Goal: Transaction & Acquisition: Purchase product/service

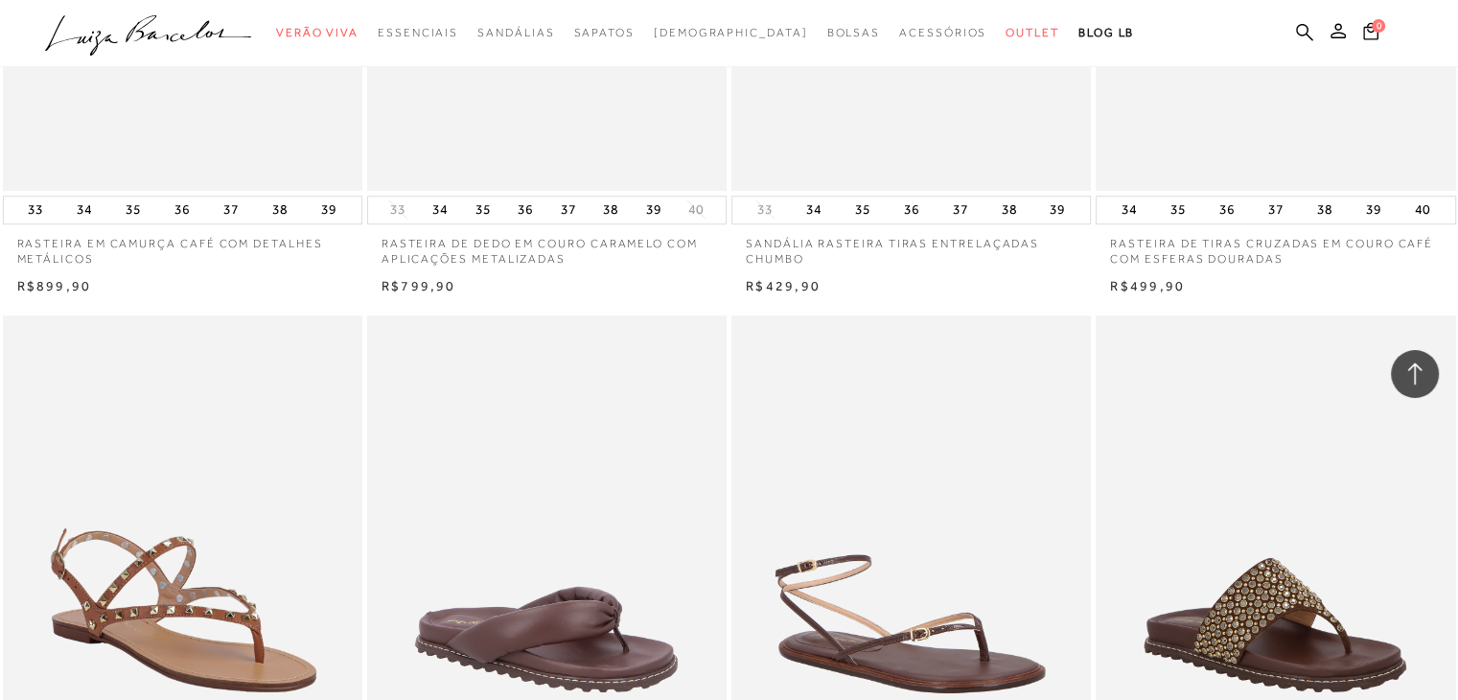
scroll to position [30411, 0]
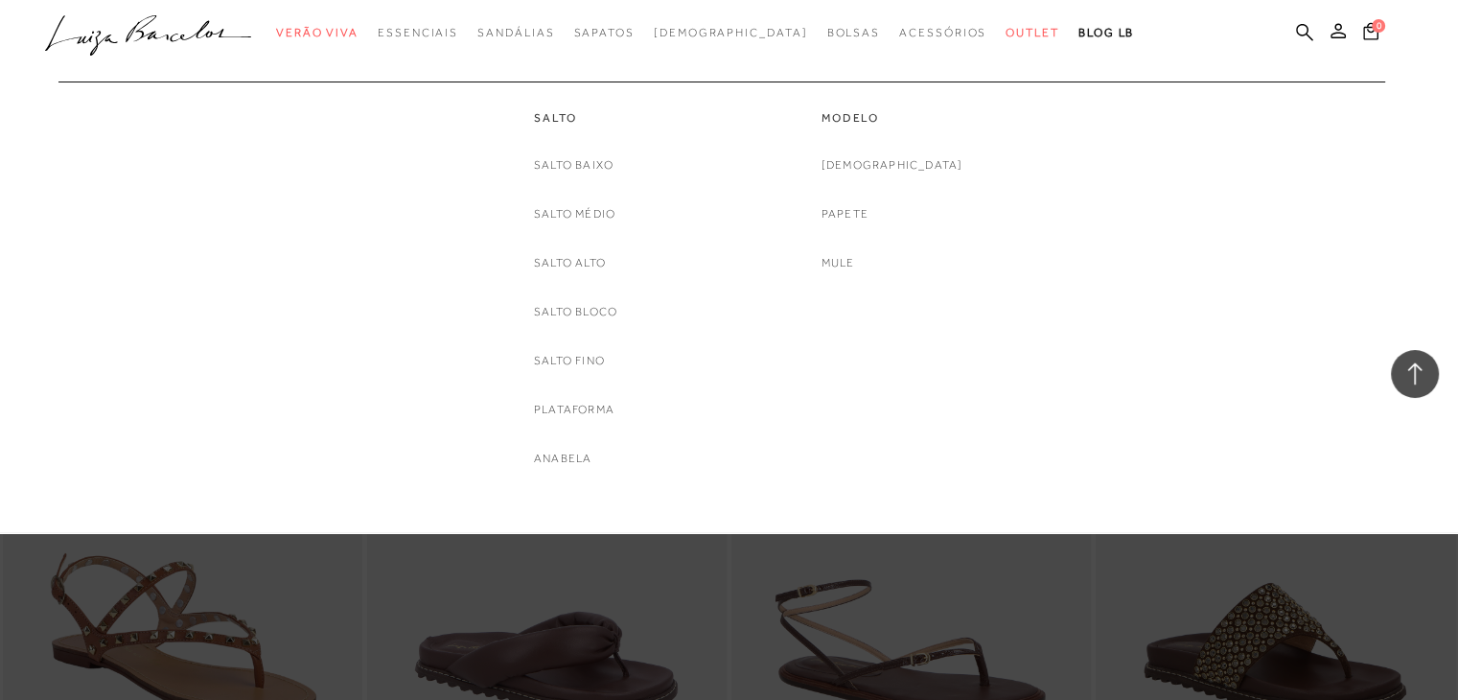
drag, startPoint x: 662, startPoint y: 104, endPoint x: 803, endPoint y: 56, distance: 148.9
click at [662, 104] on div "Salto [GEOGRAPHIC_DATA] Salto Médio [GEOGRAPHIC_DATA] Salto Bloco [GEOGRAPHIC_D…" at bounding box center [576, 275] width 288 height 387
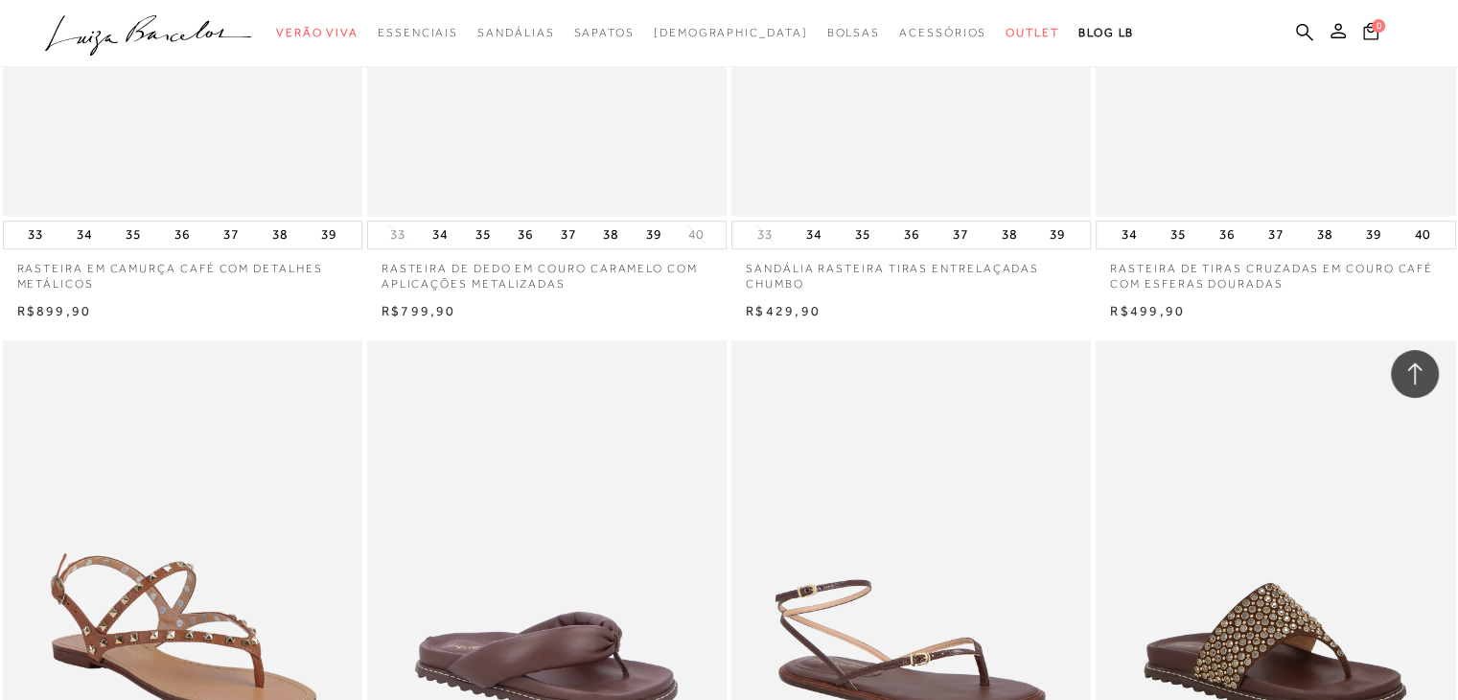
click at [1314, 31] on ul ".a{fill-rule:evenodd;} Verão Viva Em alta Favoritos das Influenciadoras Apostas…" at bounding box center [715, 32] width 1340 height 35
click at [1307, 32] on icon at bounding box center [1304, 31] width 17 height 17
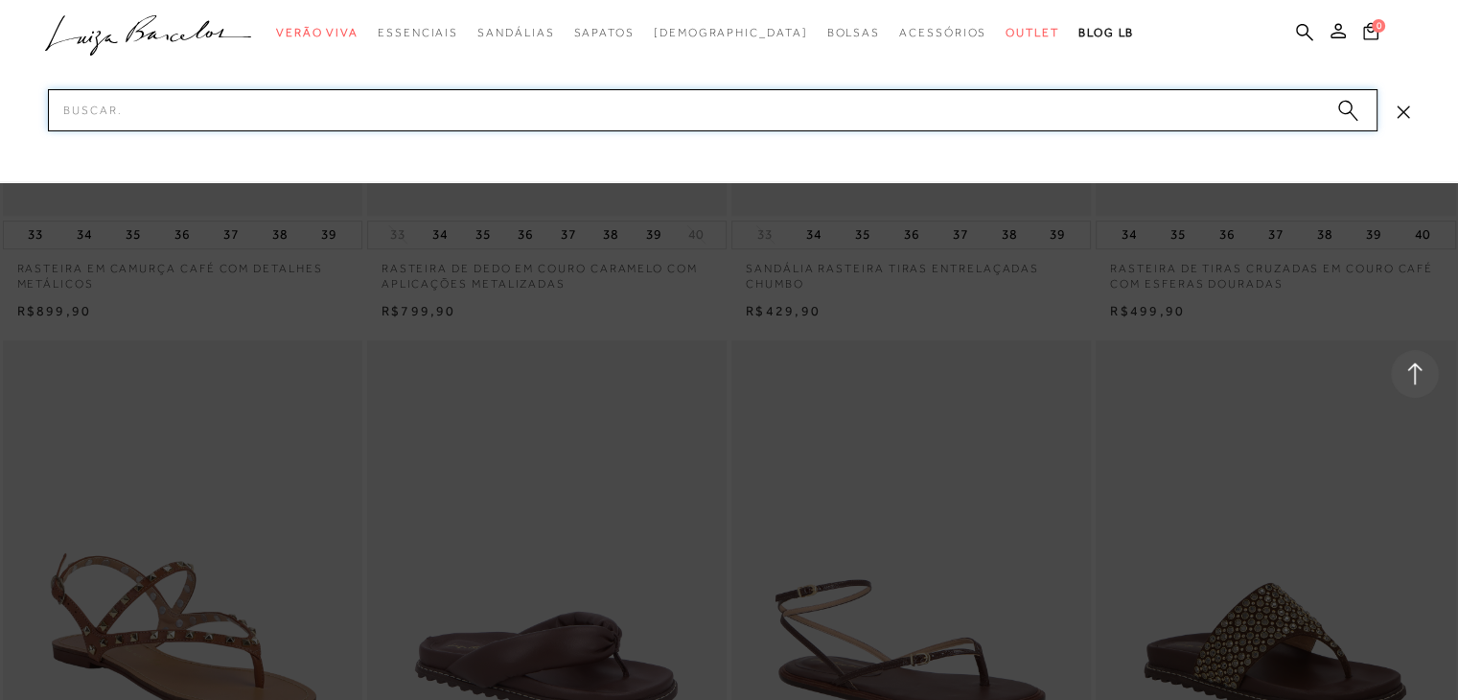
click at [506, 115] on input "Pesquisar" at bounding box center [713, 110] width 1330 height 42
type input "papete"
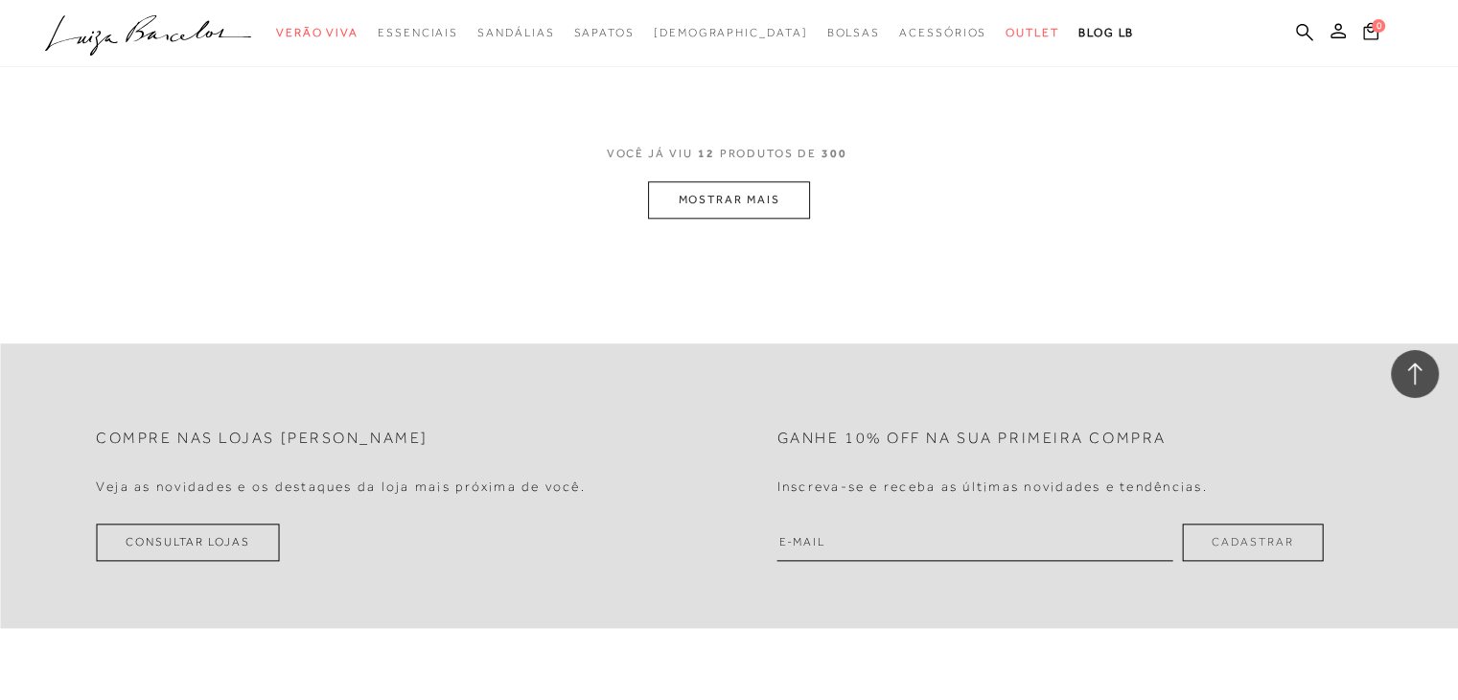
scroll to position [2106, 0]
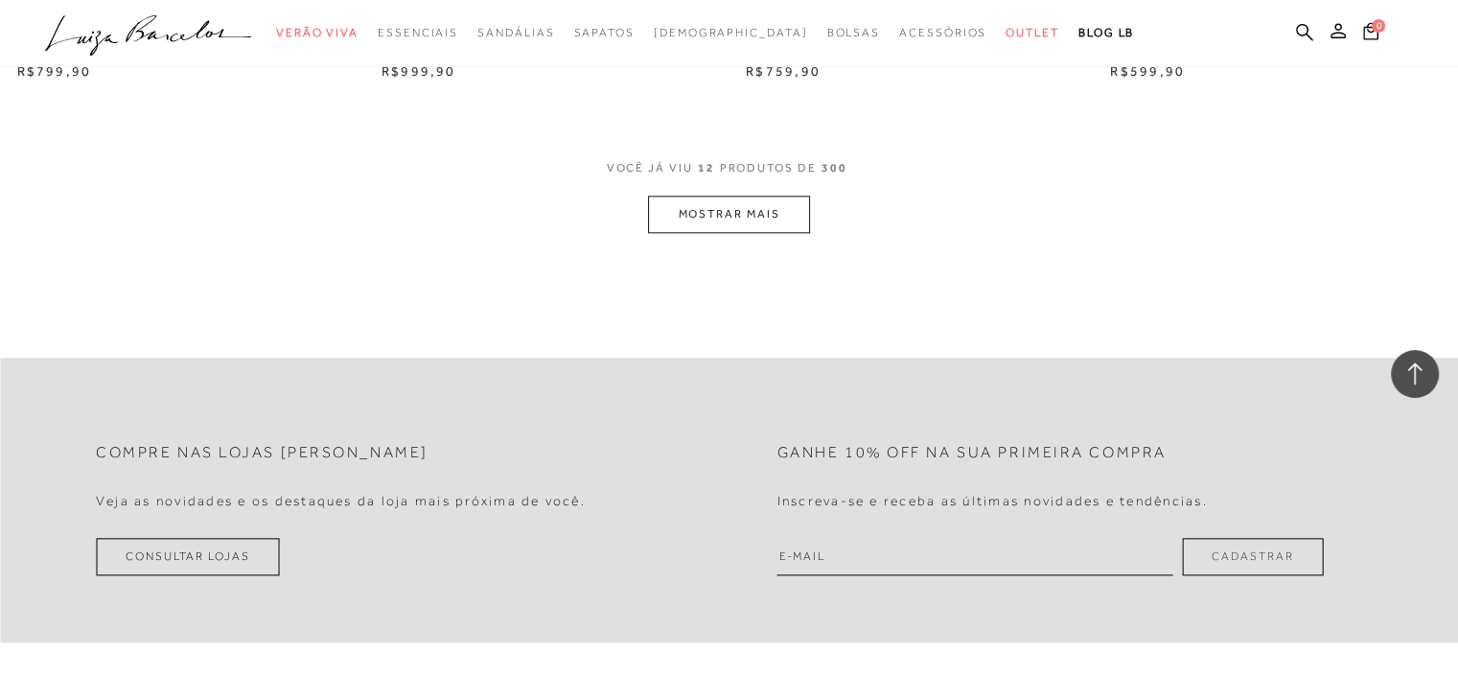
click at [752, 220] on button "MOSTRAR MAIS" at bounding box center [728, 214] width 161 height 37
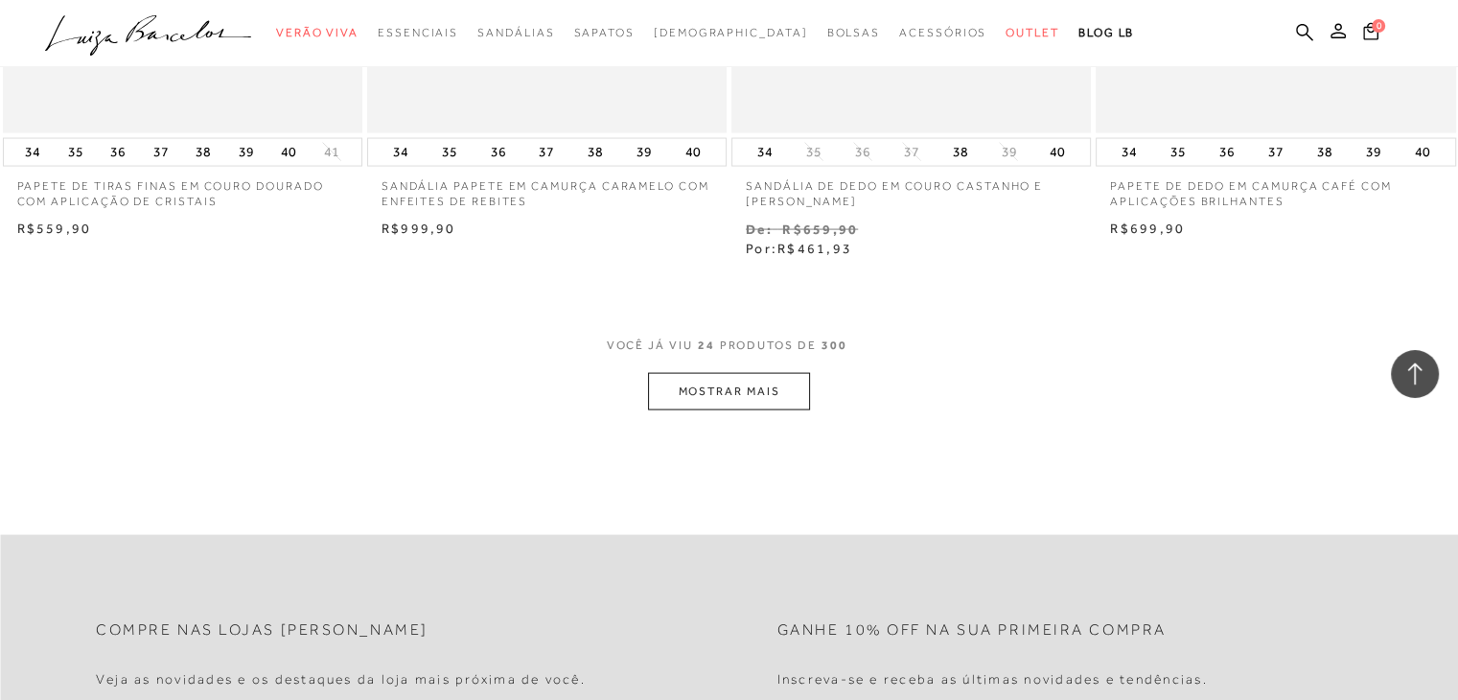
scroll to position [4037, 0]
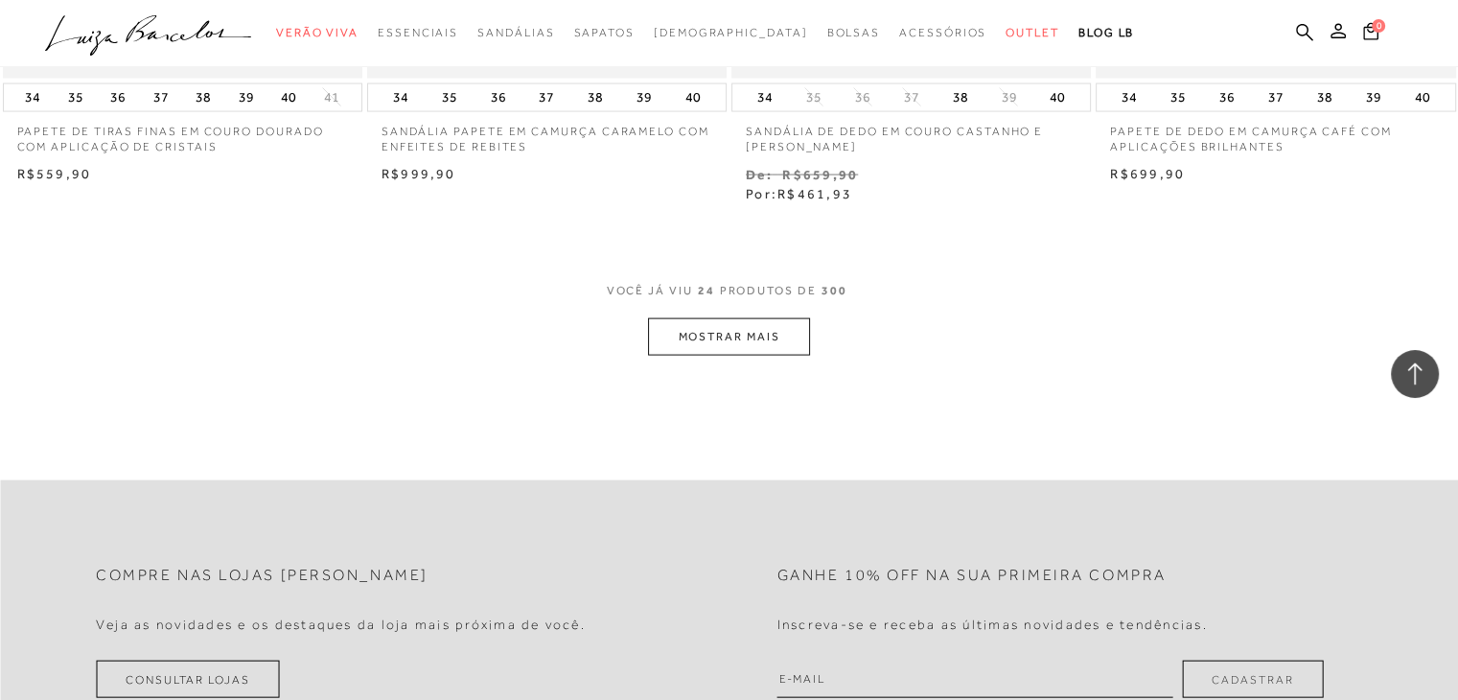
click at [737, 339] on button "MOSTRAR MAIS" at bounding box center [728, 336] width 161 height 37
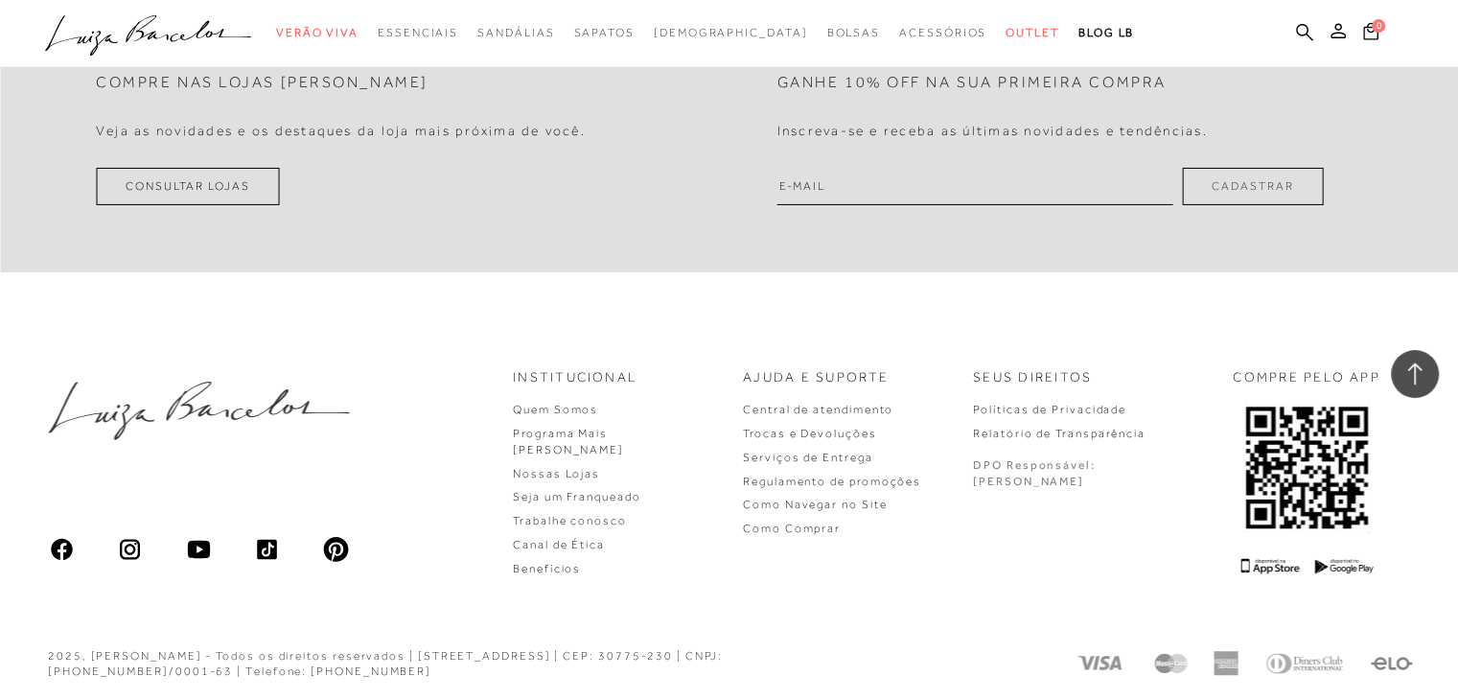
scroll to position [6147, 0]
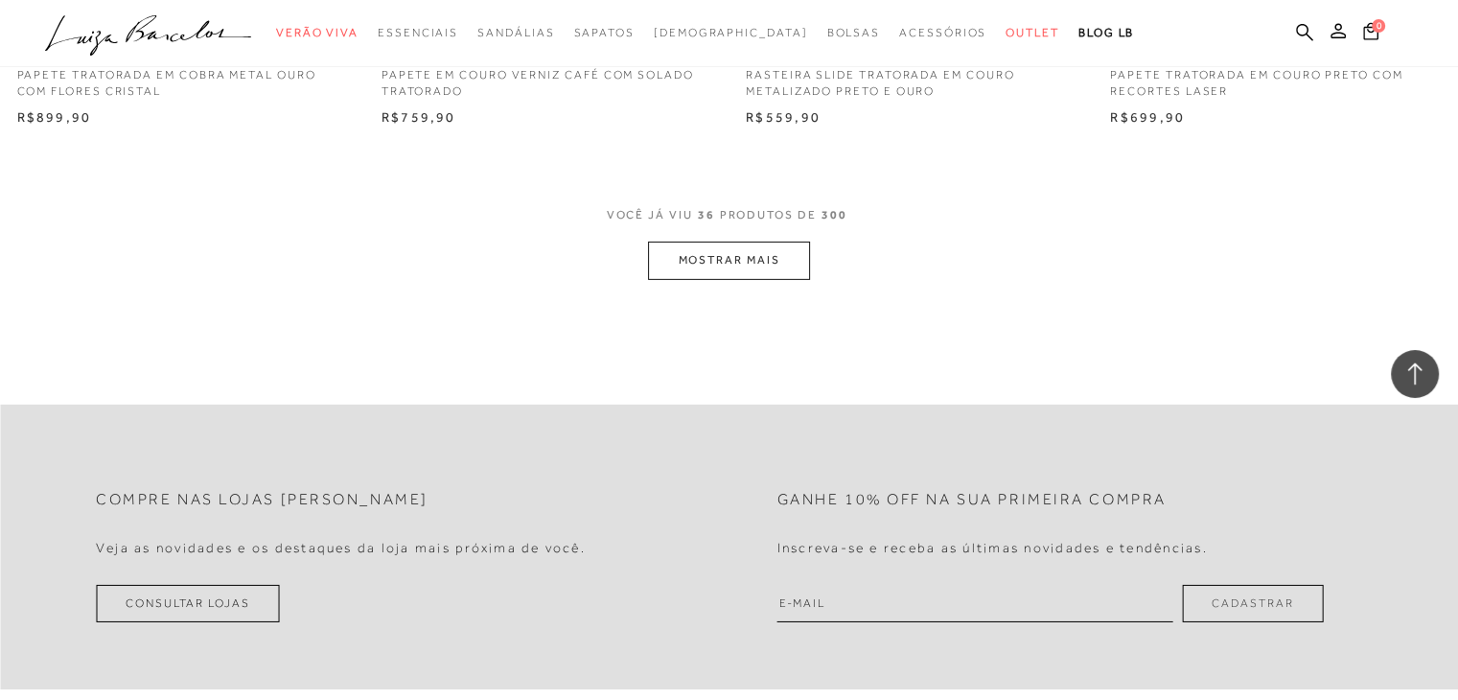
click at [744, 256] on button "MOSTRAR MAIS" at bounding box center [728, 260] width 161 height 37
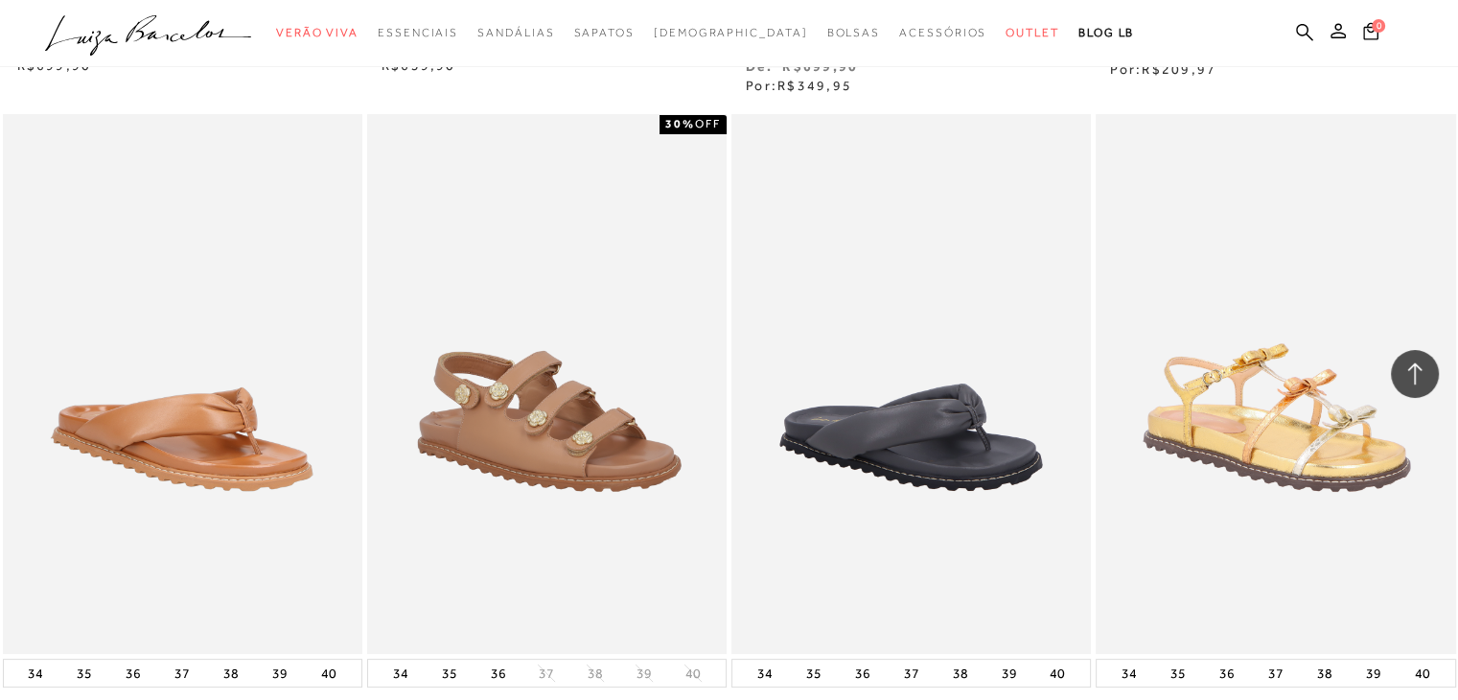
scroll to position [7937, 0]
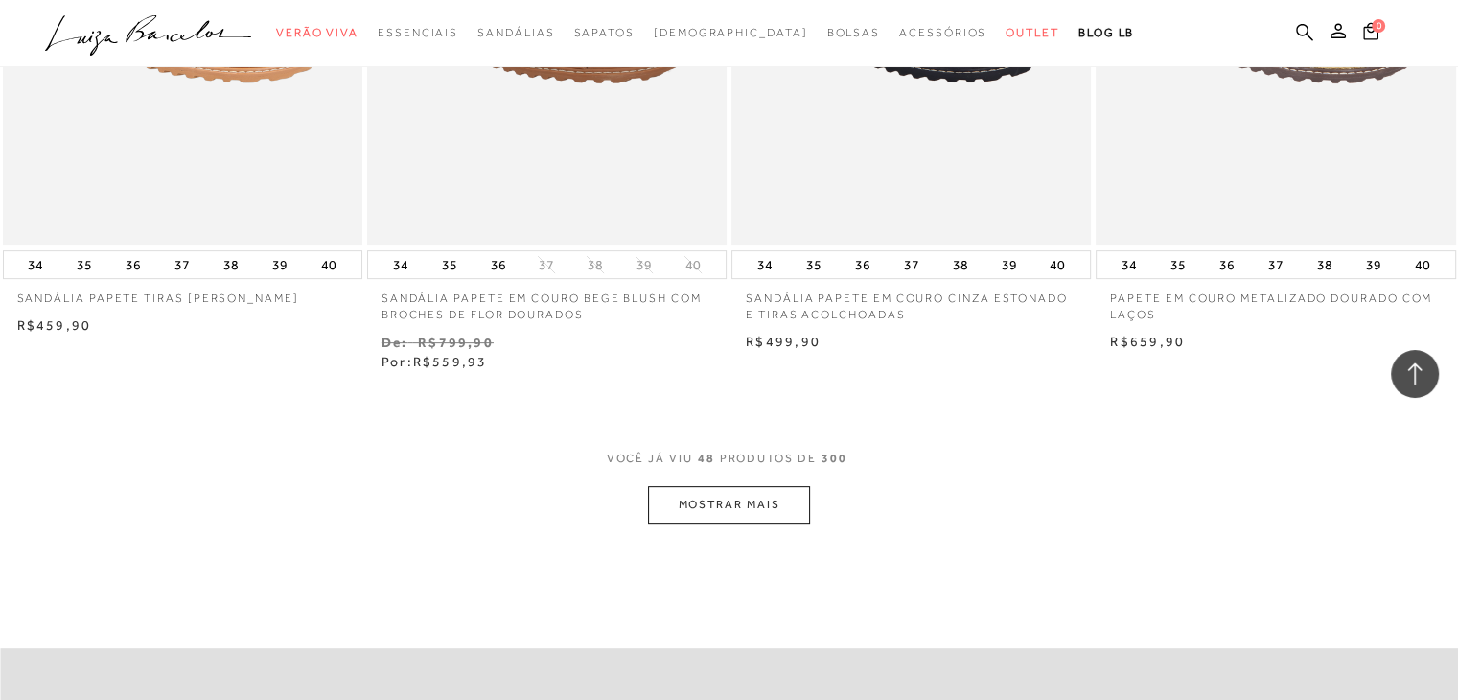
click at [741, 497] on button "MOSTRAR MAIS" at bounding box center [728, 504] width 161 height 37
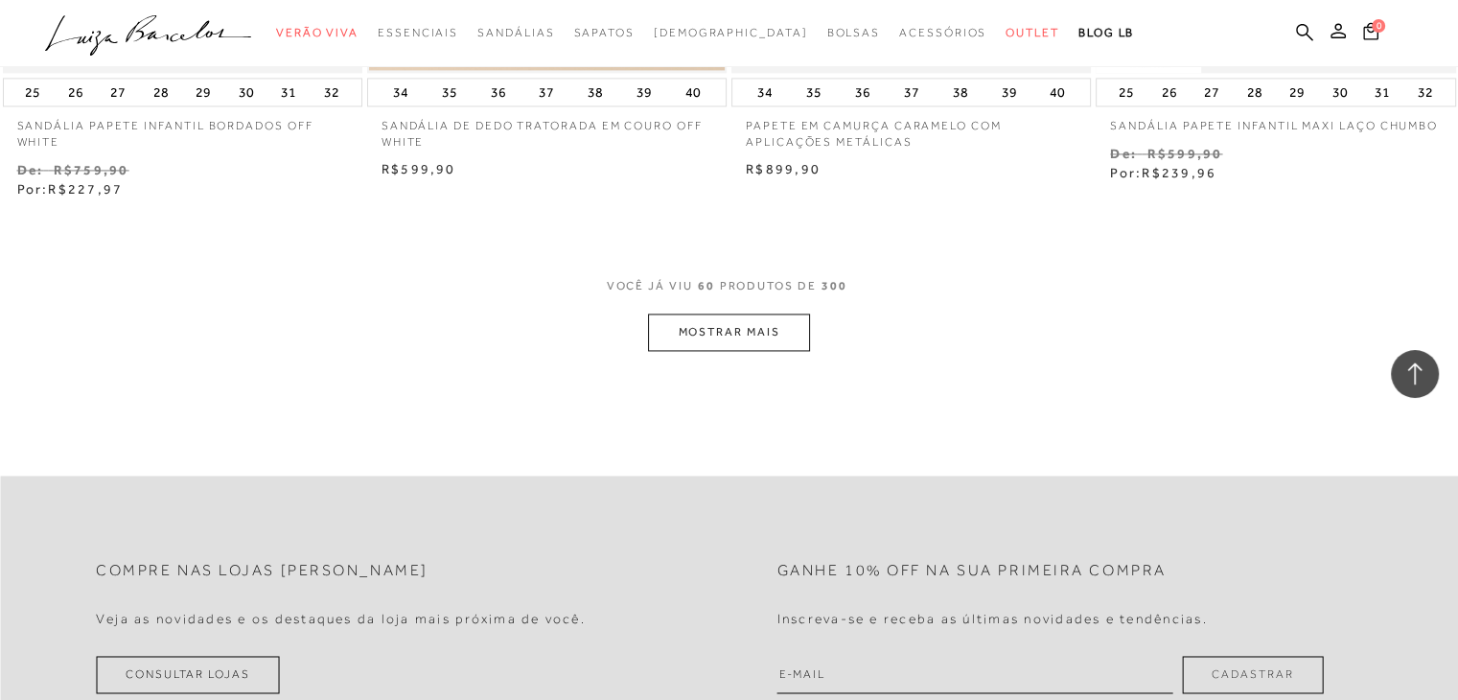
scroll to position [10275, 0]
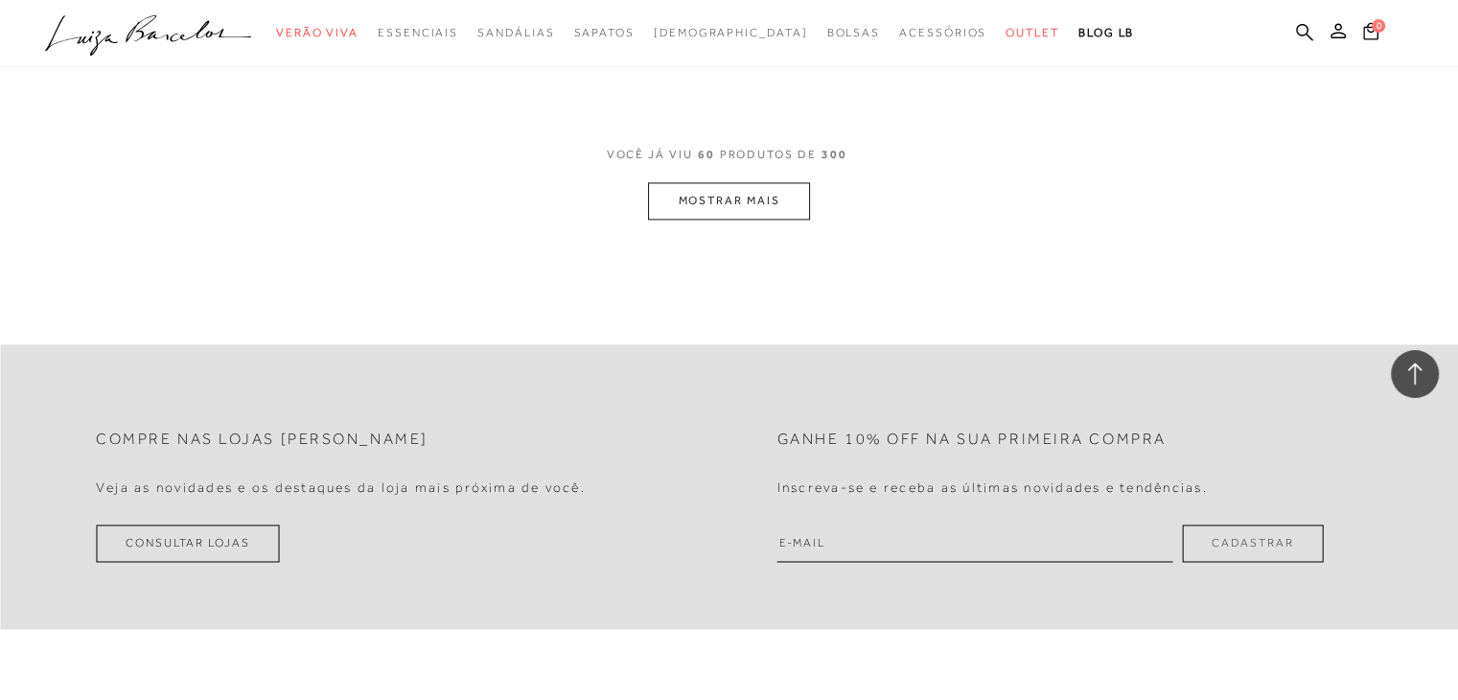
click at [732, 196] on button "MOSTRAR MAIS" at bounding box center [728, 200] width 161 height 37
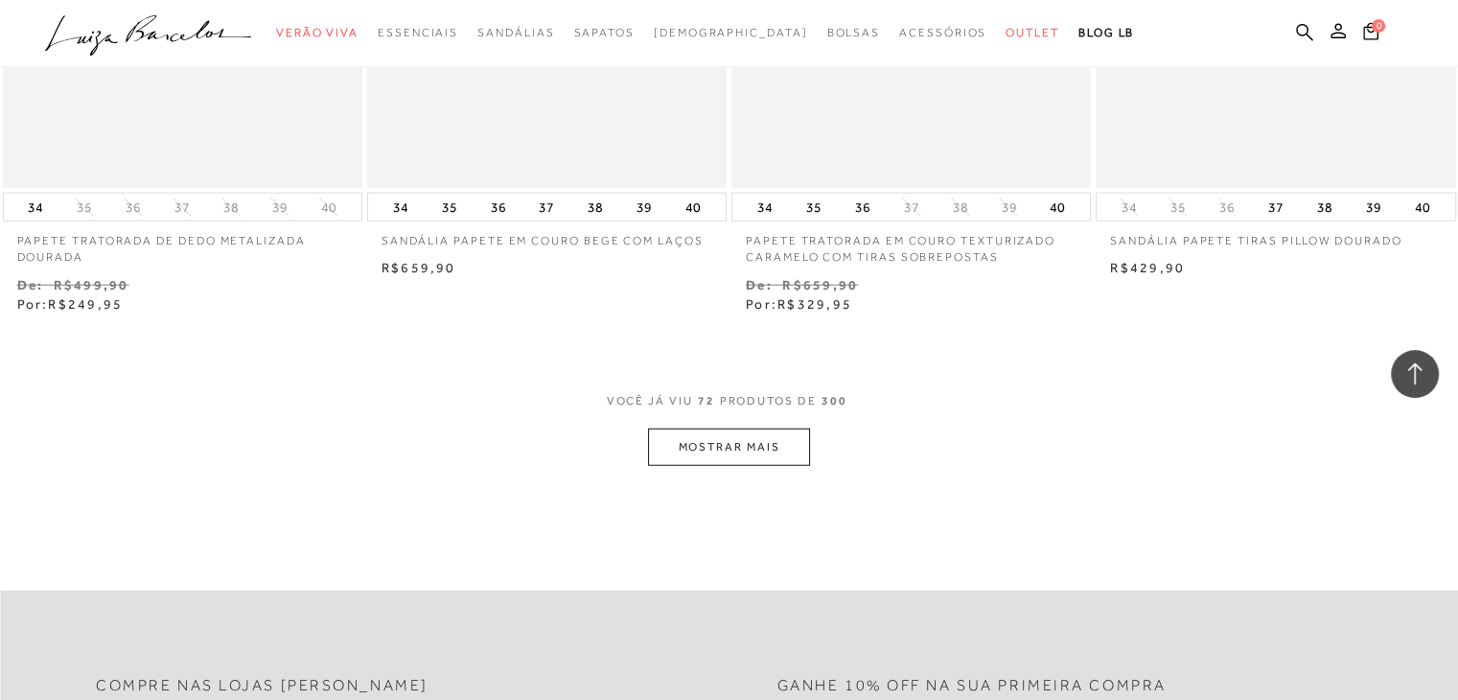
scroll to position [12197, 0]
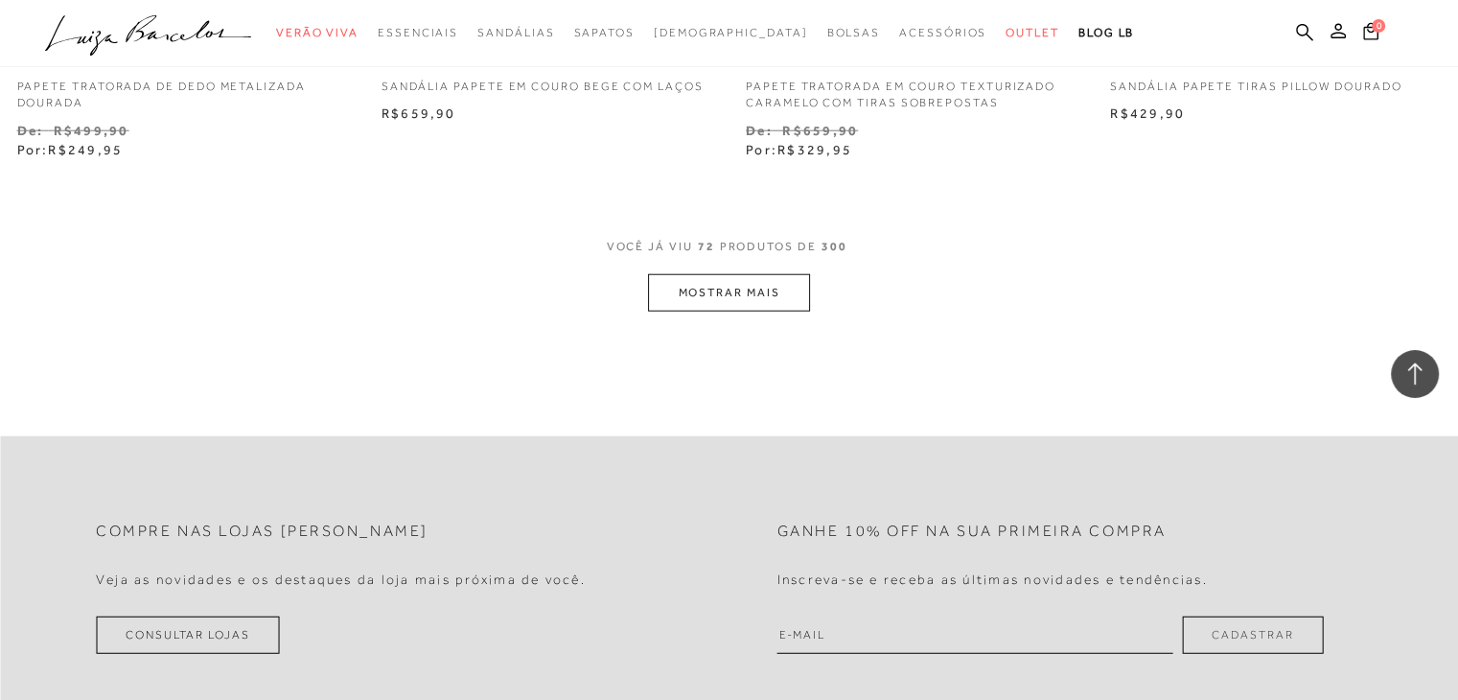
click at [724, 269] on div "VOCê JÁ VIU 72 PRODUTOS DE 300" at bounding box center [729, 256] width 245 height 35
click at [716, 277] on button "MOSTRAR MAIS" at bounding box center [728, 292] width 161 height 37
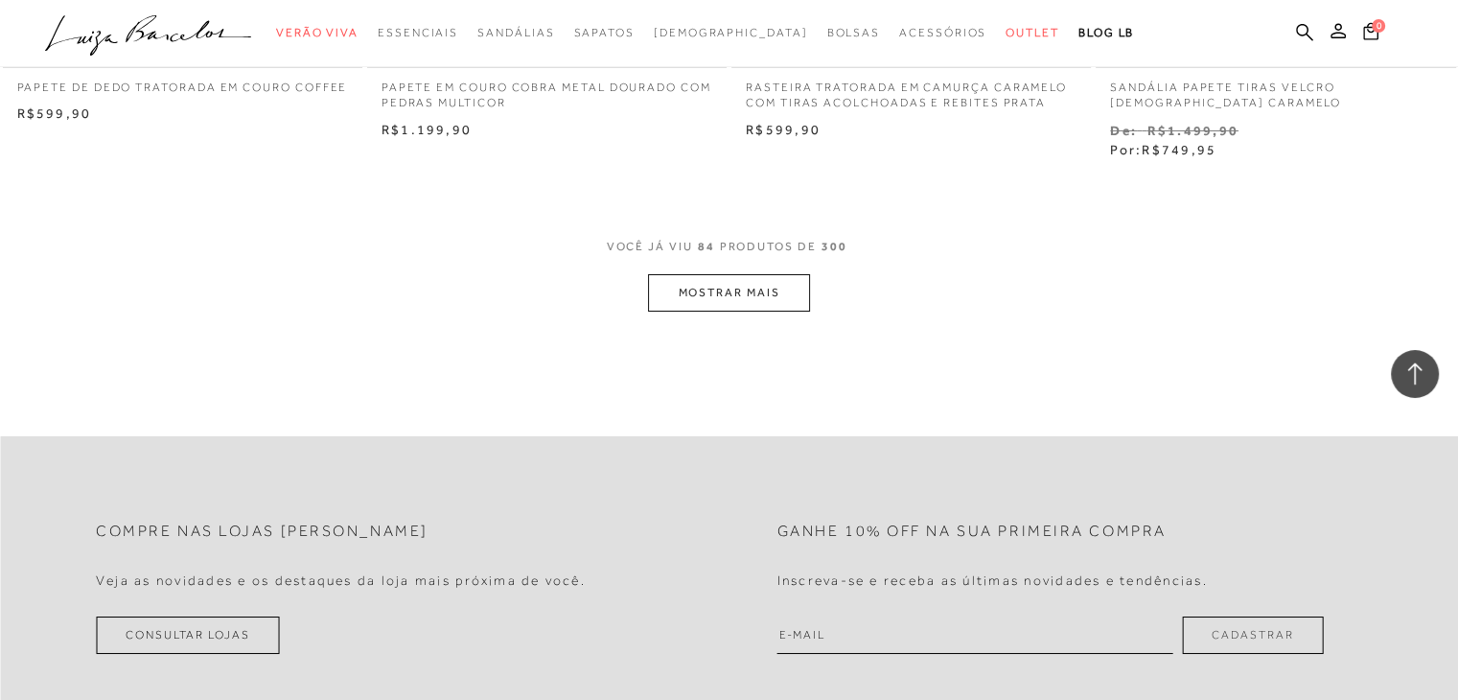
scroll to position [14127, 0]
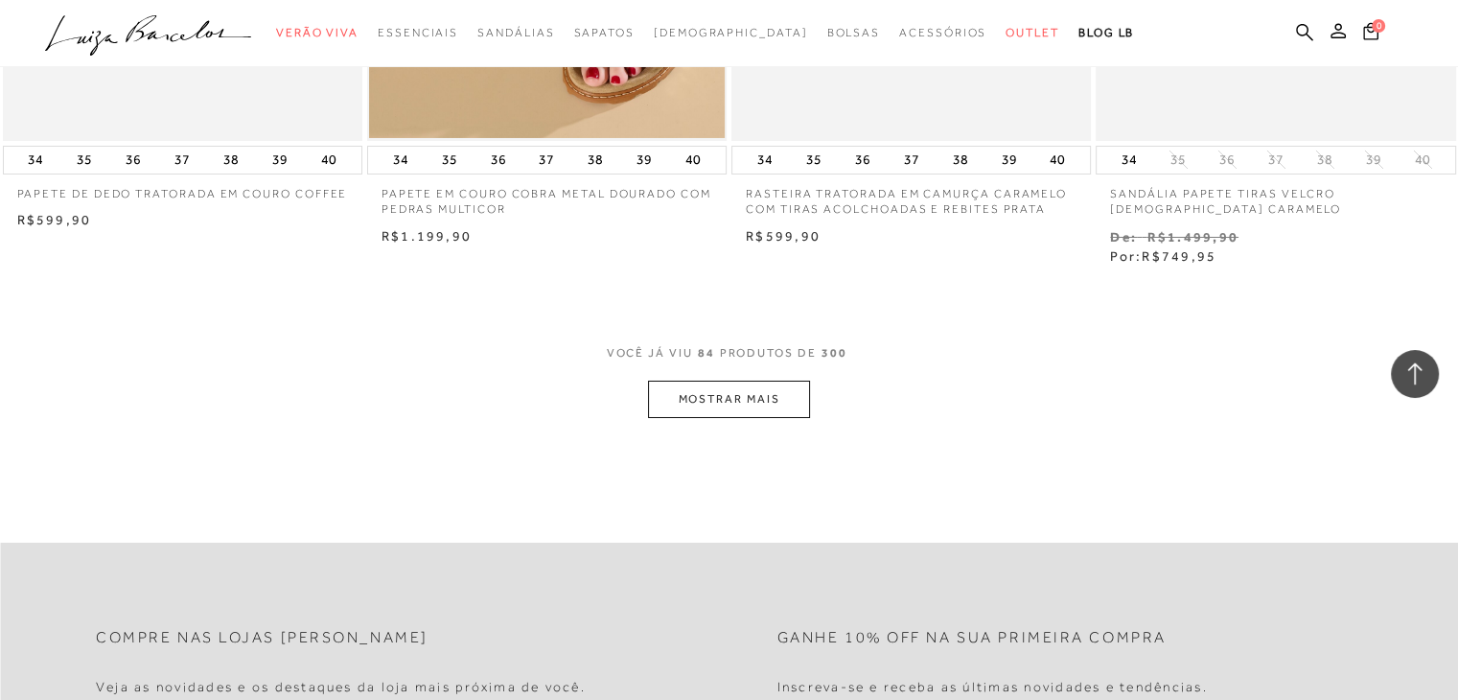
click at [701, 395] on button "MOSTRAR MAIS" at bounding box center [728, 399] width 161 height 37
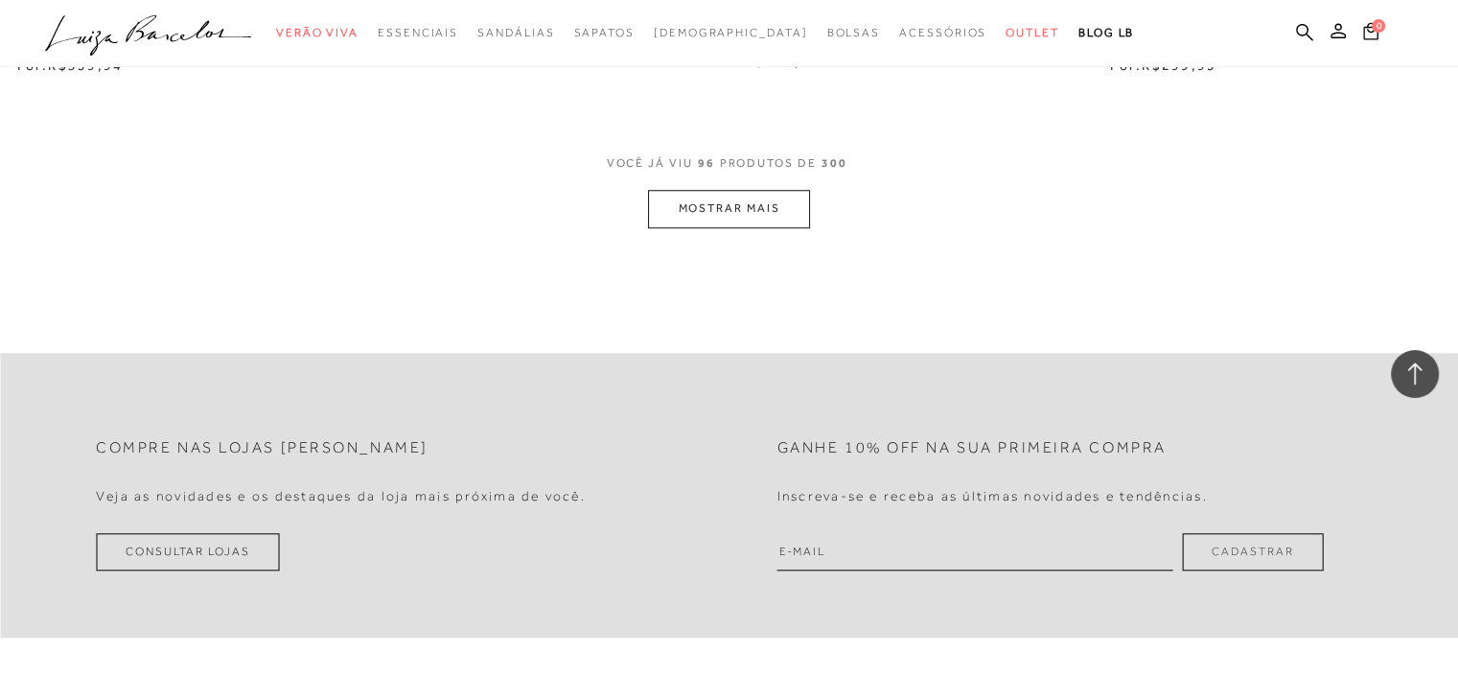
scroll to position [16371, 0]
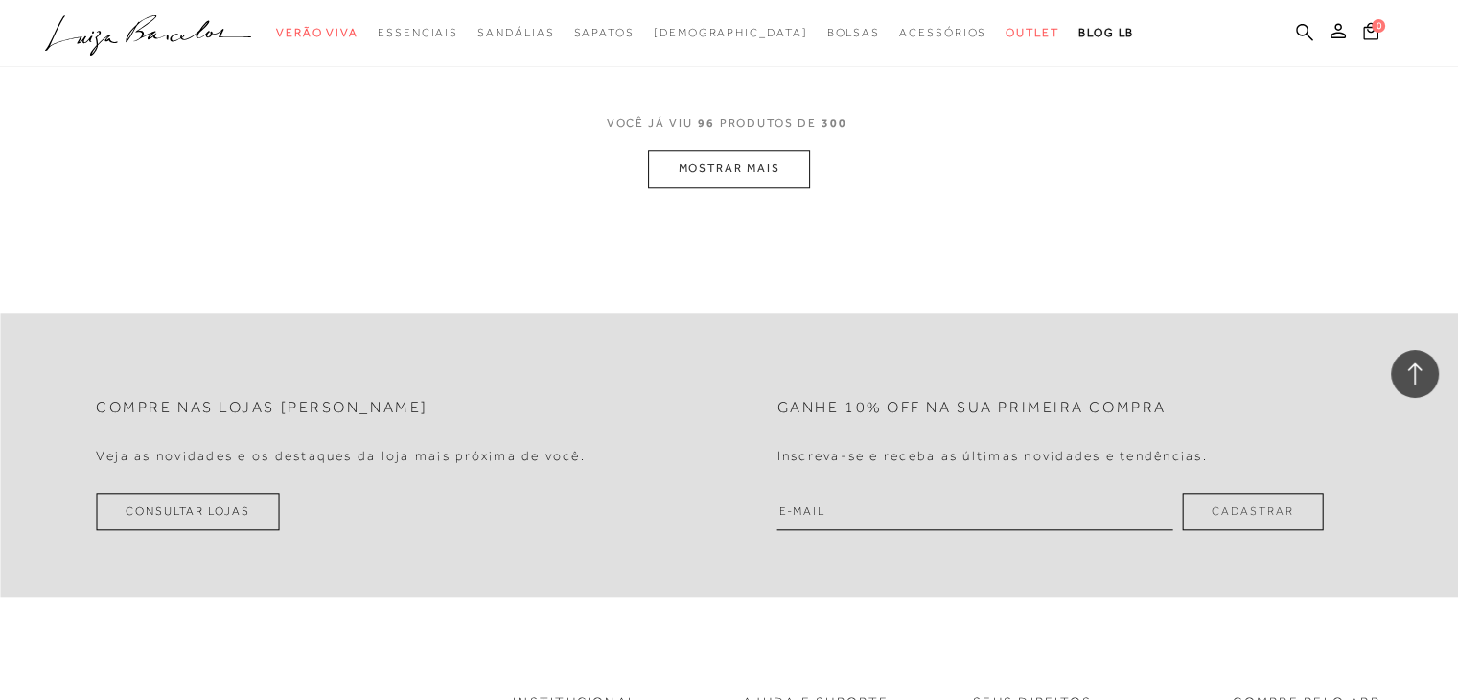
click at [711, 177] on button "MOSTRAR MAIS" at bounding box center [728, 168] width 161 height 37
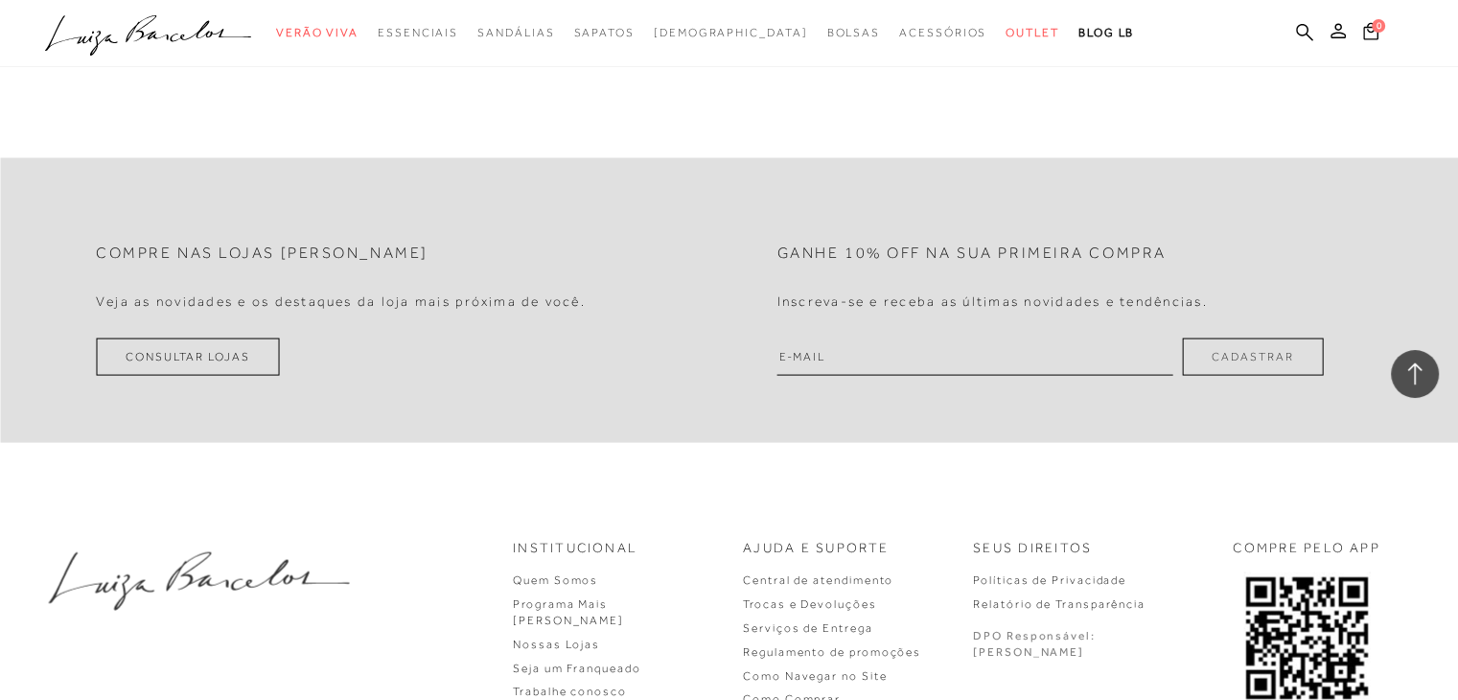
scroll to position [18427, 0]
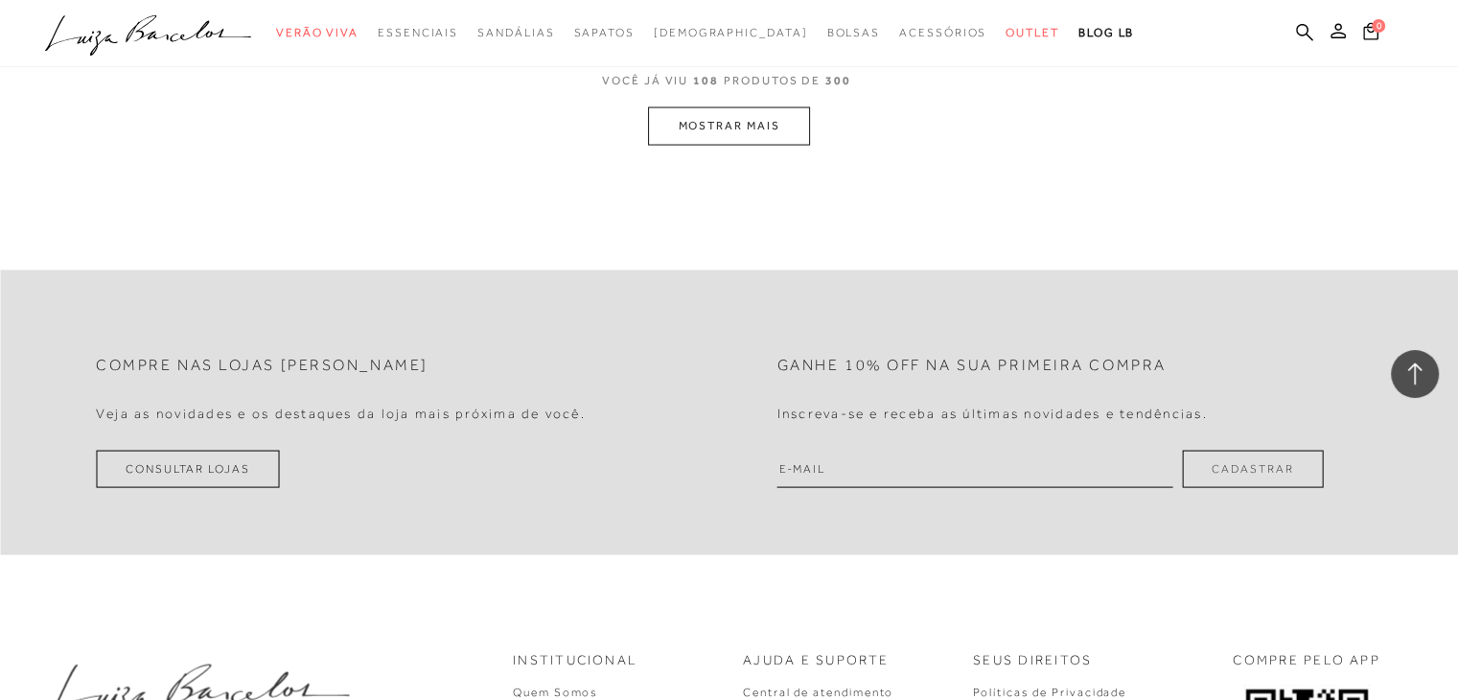
click at [737, 120] on button "MOSTRAR MAIS" at bounding box center [728, 125] width 161 height 37
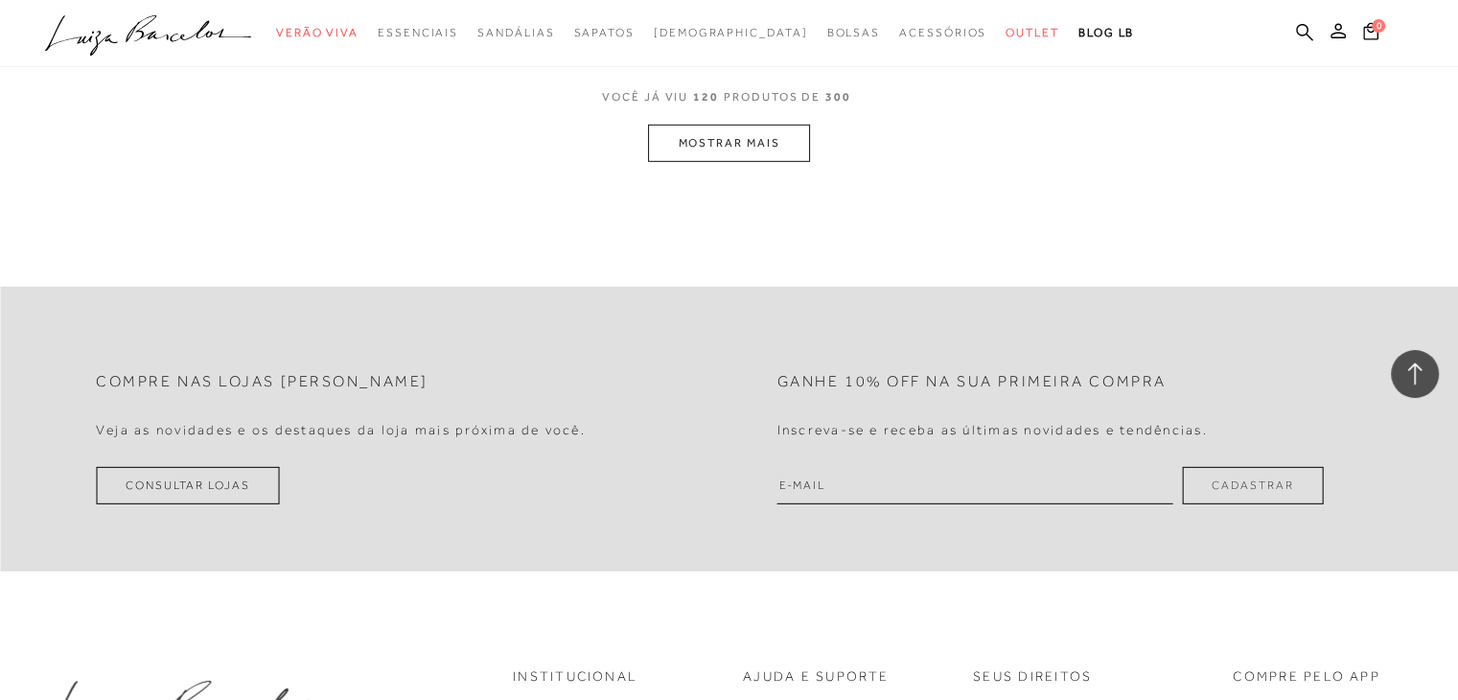
scroll to position [20461, 0]
click at [718, 124] on button "MOSTRAR MAIS" at bounding box center [728, 142] width 161 height 37
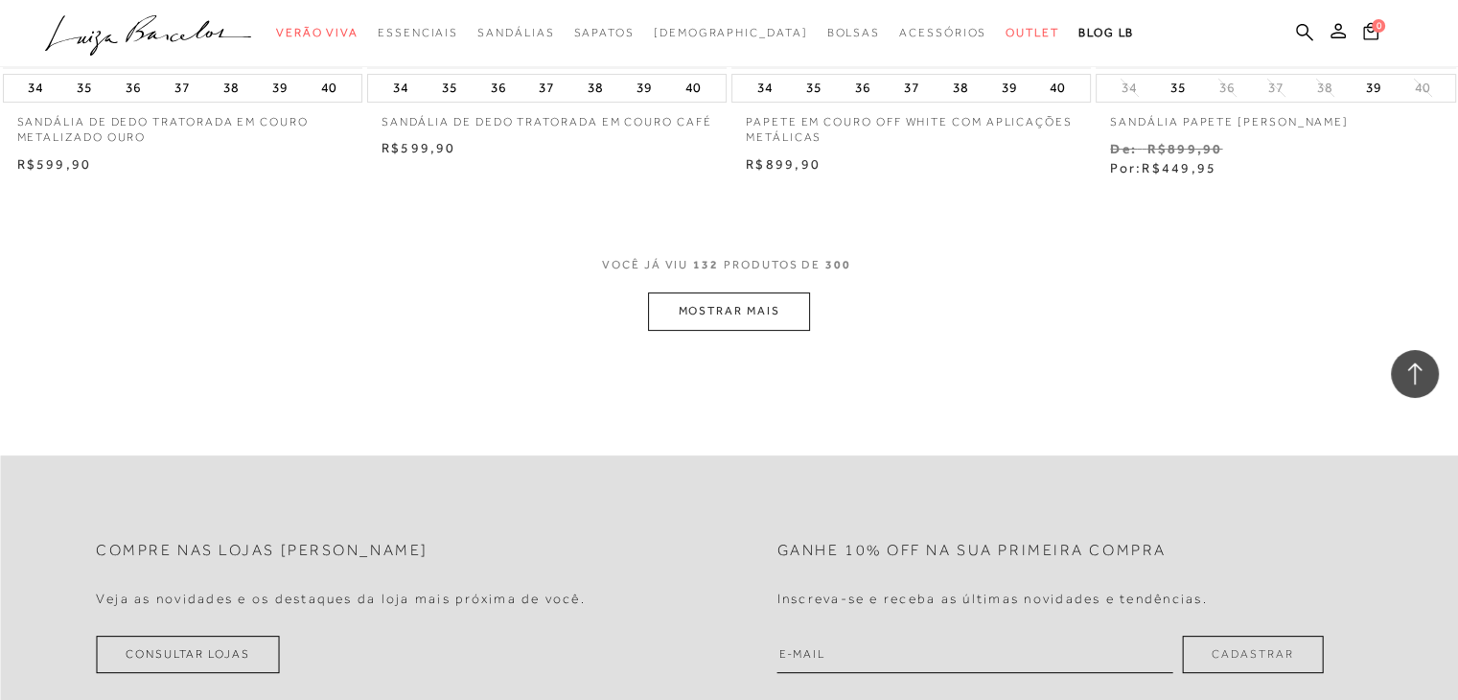
scroll to position [22054, 0]
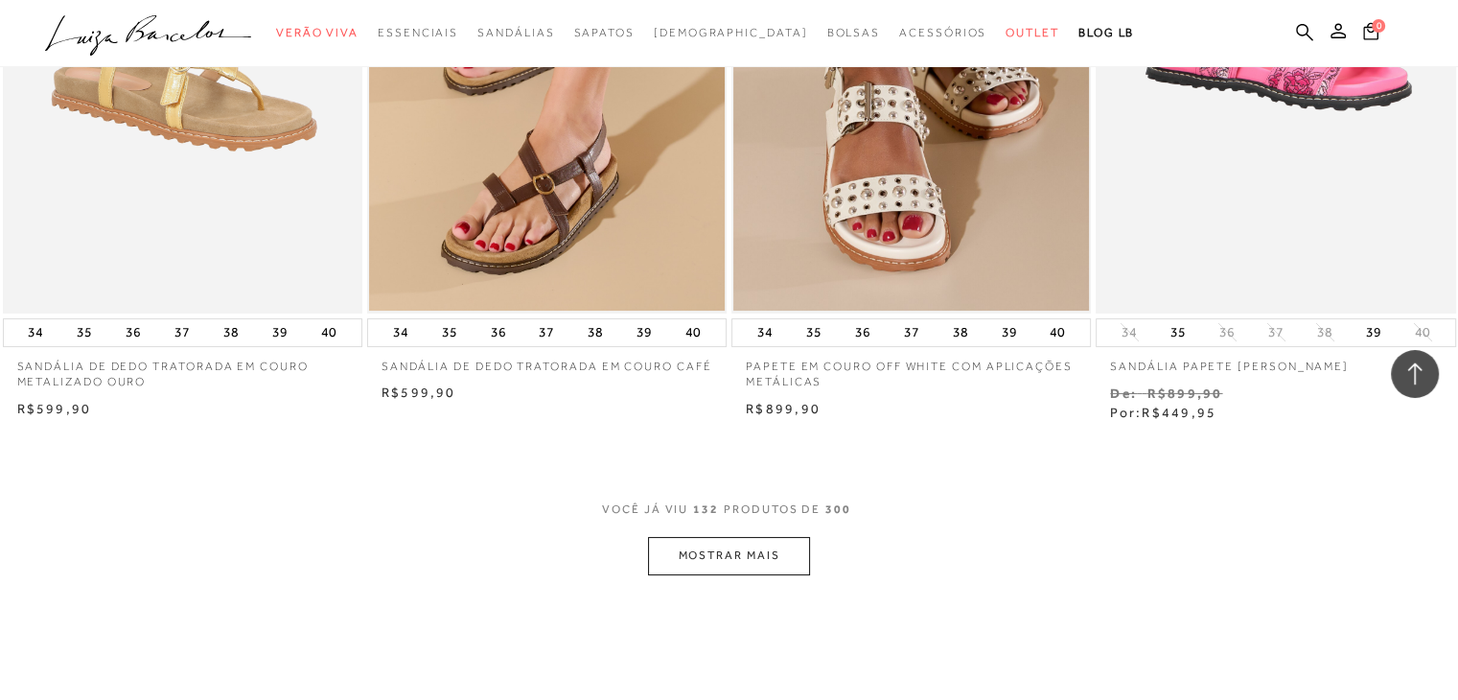
click at [748, 538] on button "MOSTRAR MAIS" at bounding box center [728, 555] width 161 height 37
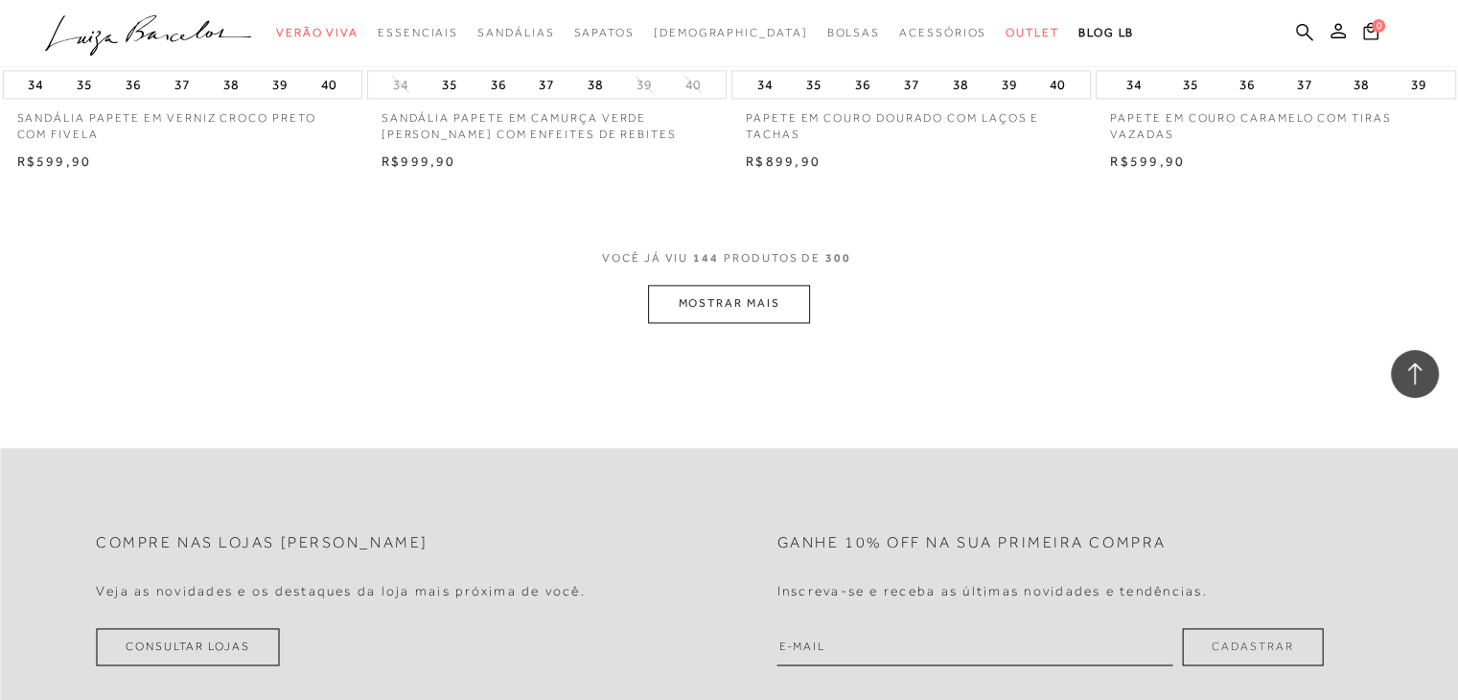
scroll to position [24398, 0]
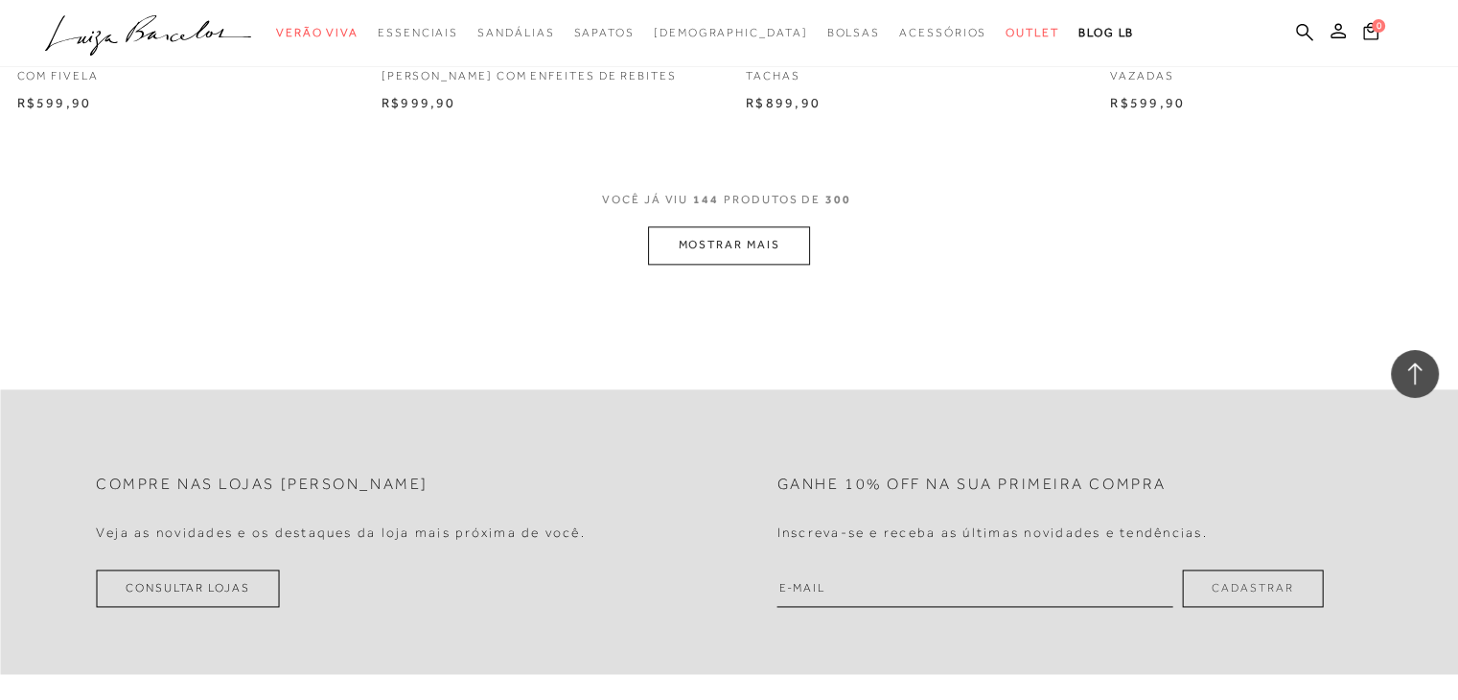
click at [718, 227] on button "MOSTRAR MAIS" at bounding box center [728, 244] width 161 height 37
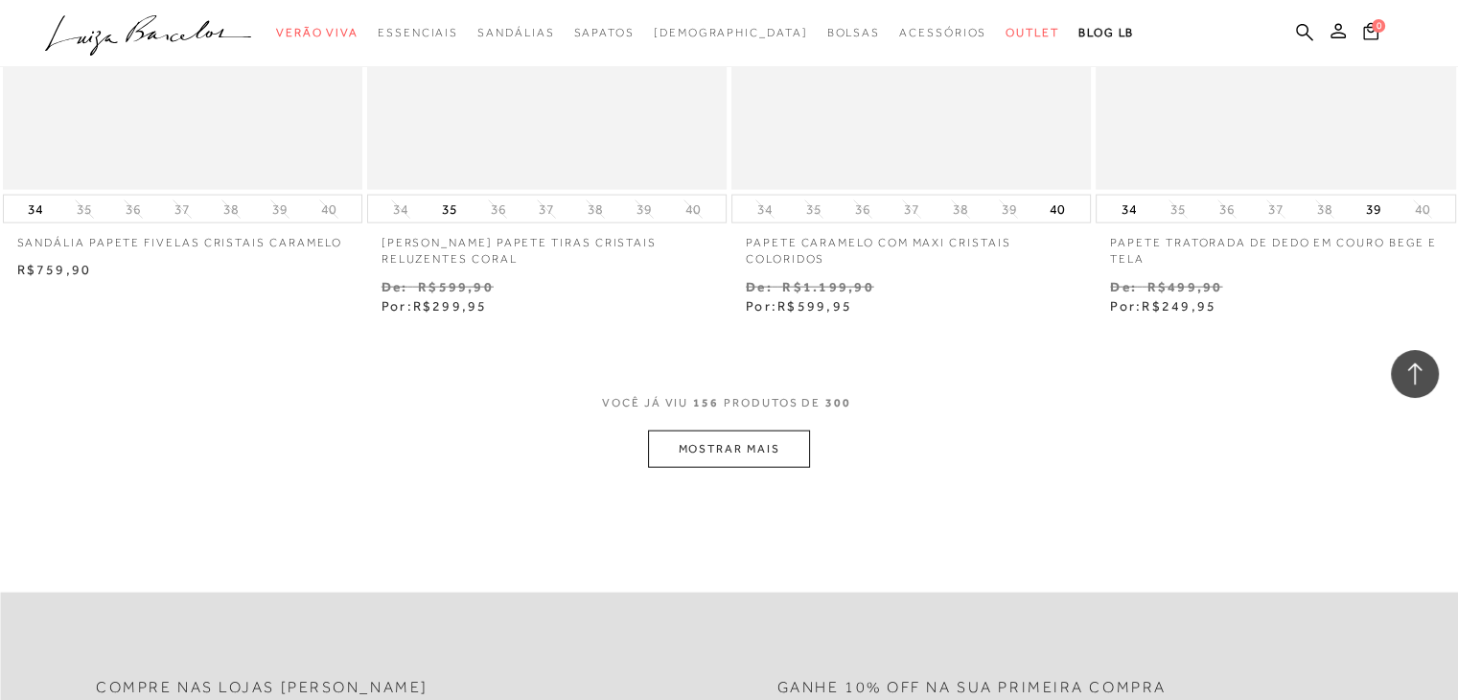
scroll to position [26295, 0]
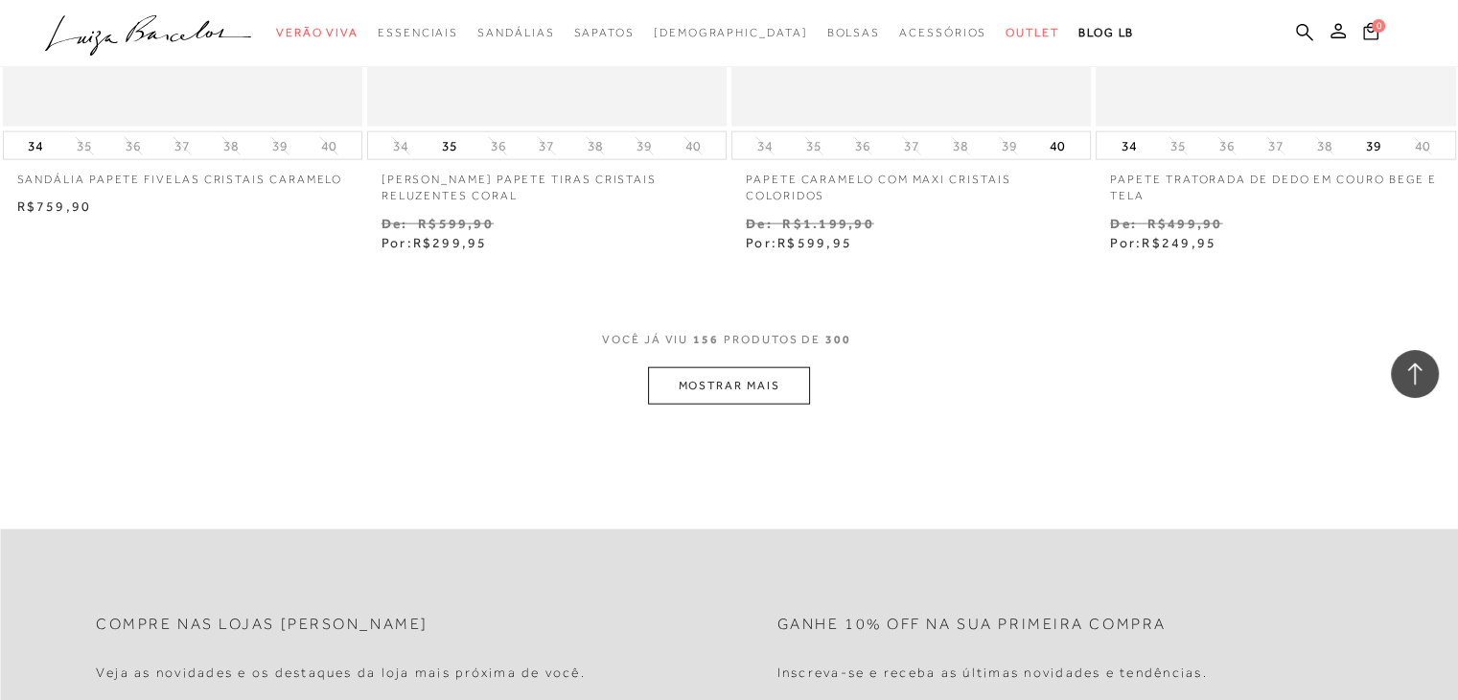
click at [717, 367] on button "MOSTRAR MAIS" at bounding box center [728, 385] width 161 height 37
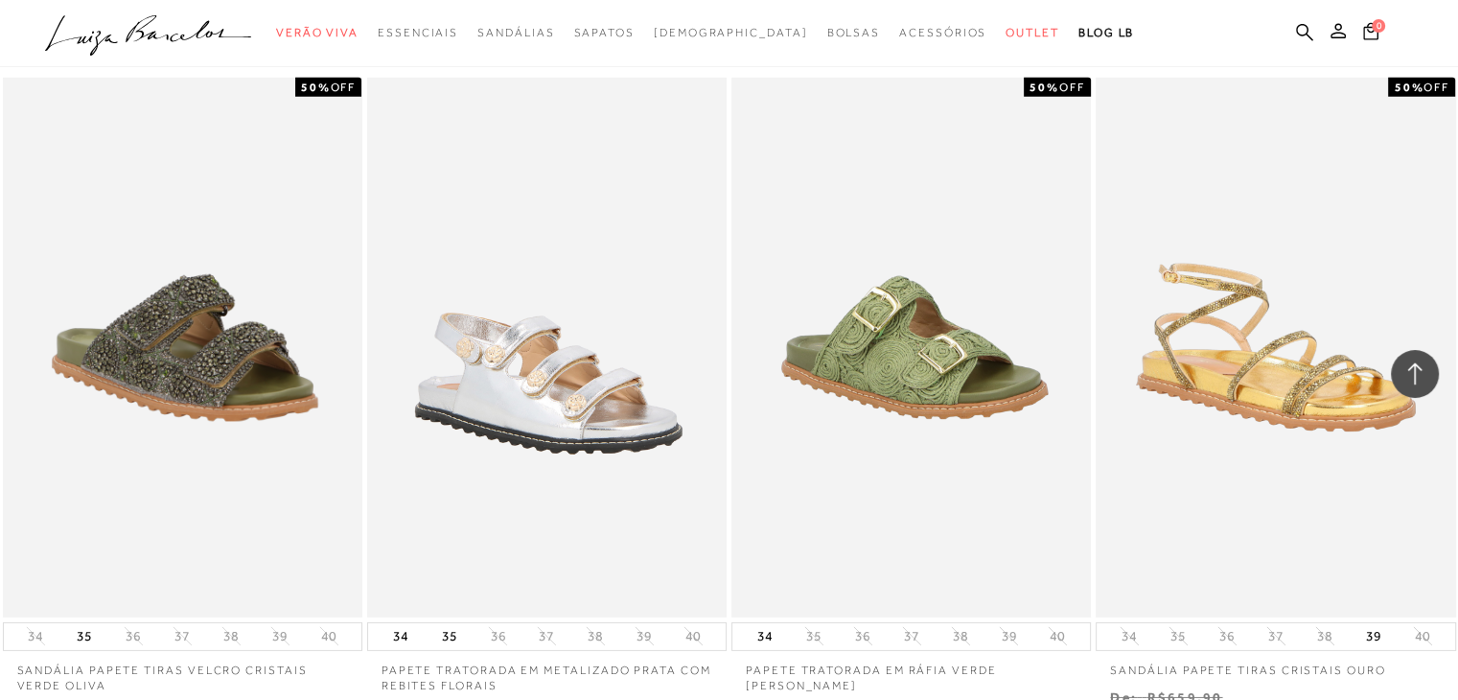
scroll to position [28098, 0]
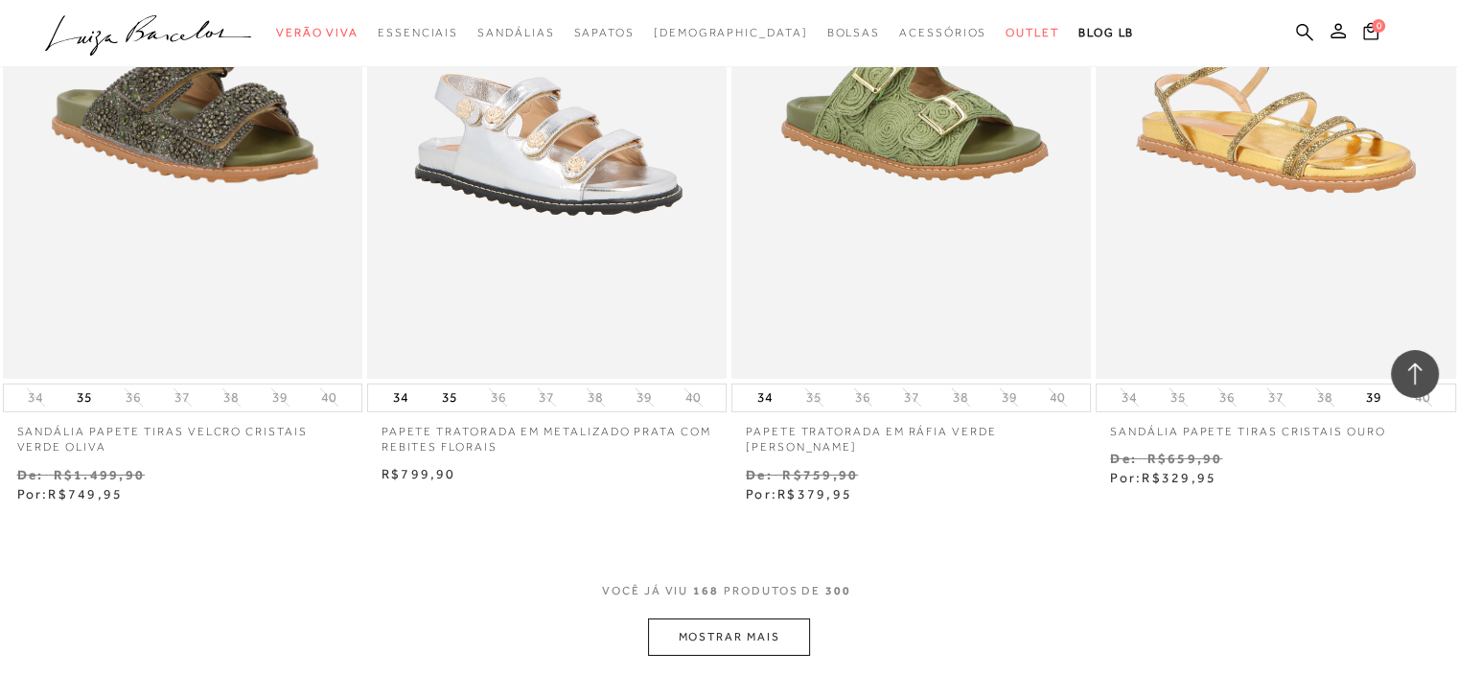
click at [706, 620] on button "MOSTRAR MAIS" at bounding box center [728, 636] width 161 height 37
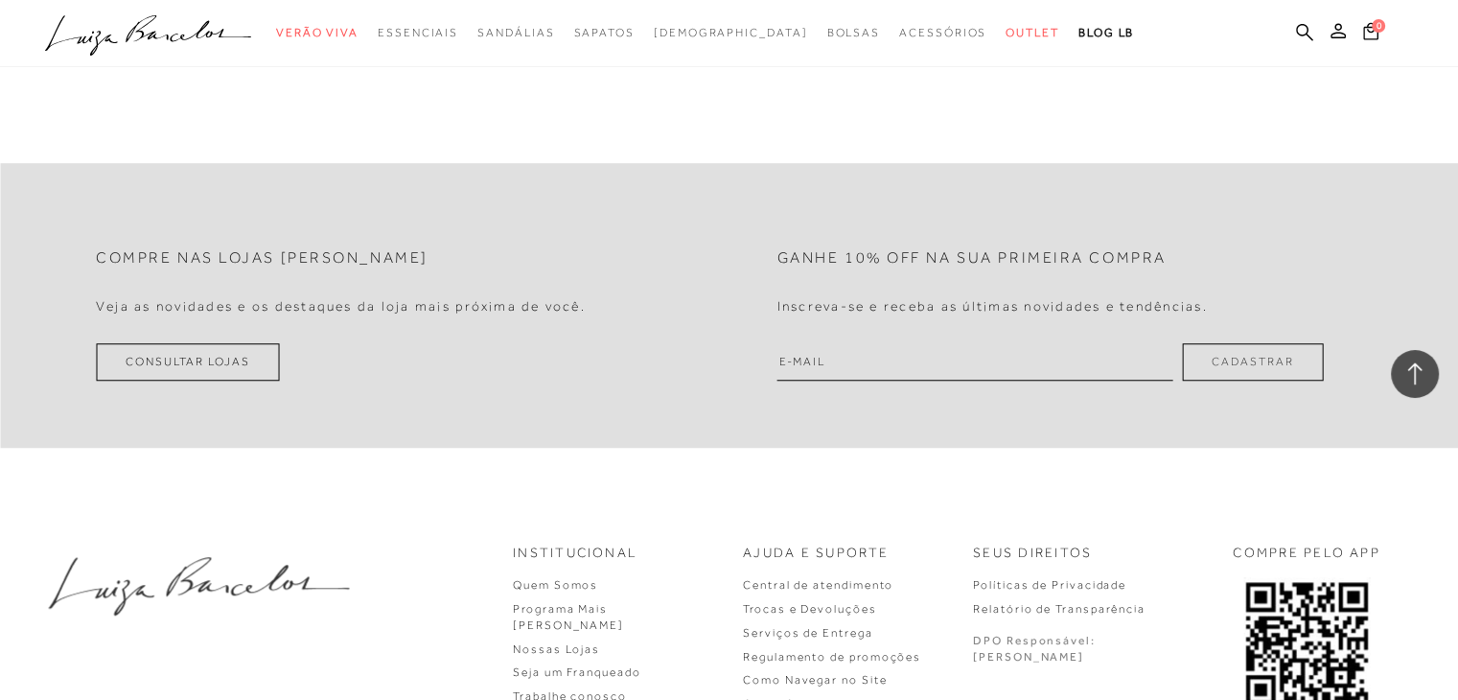
scroll to position [30354, 0]
